Goal: Transaction & Acquisition: Purchase product/service

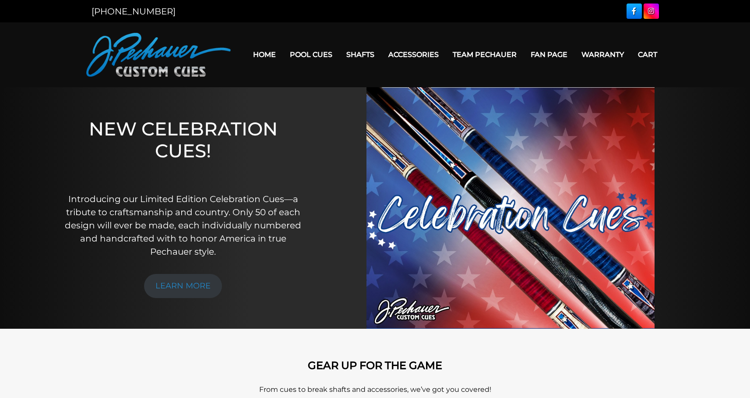
click at [562, 208] on img at bounding box center [511, 208] width 288 height 242
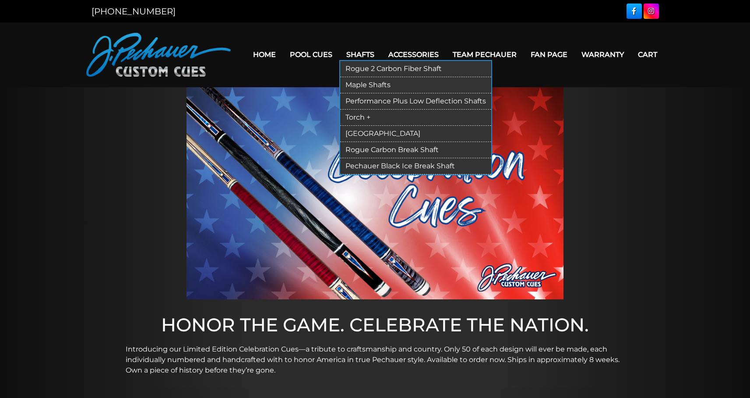
click at [361, 119] on link "Torch +" at bounding box center [415, 118] width 151 height 16
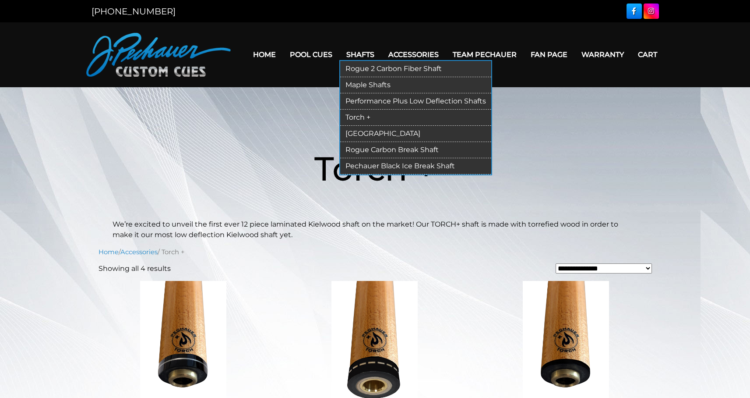
click at [364, 136] on link "[GEOGRAPHIC_DATA]" at bounding box center [415, 134] width 151 height 16
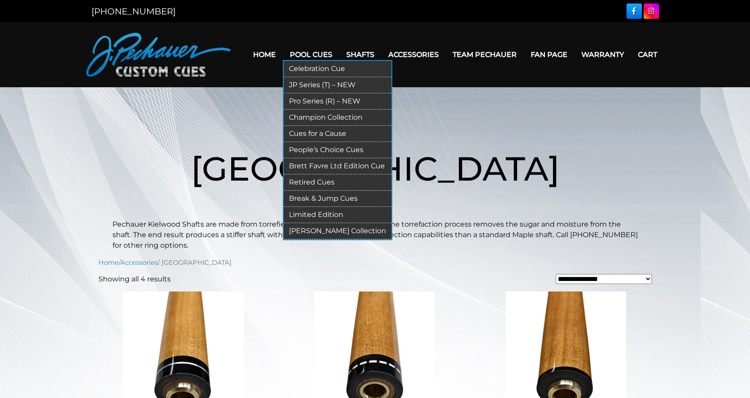
click at [314, 165] on link "Brett Favre Ltd Edition Cue" at bounding box center [338, 166] width 108 height 16
